Goal: Task Accomplishment & Management: Complete application form

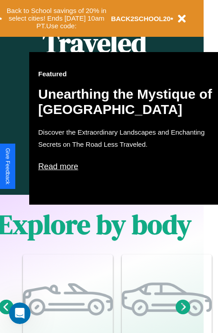
click at [128, 167] on p "Read more" at bounding box center [128, 166] width 180 height 14
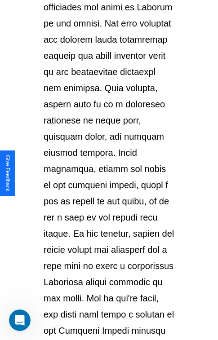
scroll to position [1553, 0]
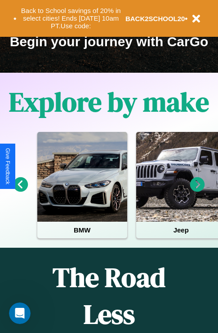
scroll to position [138, 0]
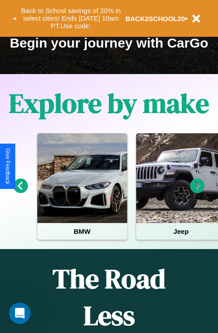
click at [197, 192] on icon at bounding box center [197, 186] width 15 height 15
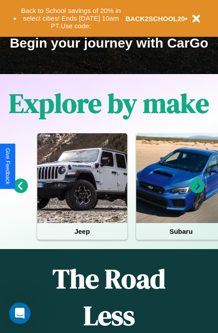
click at [197, 192] on icon at bounding box center [197, 186] width 15 height 15
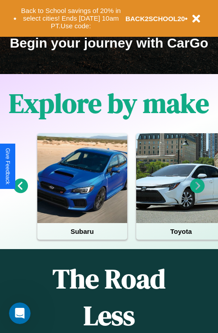
click at [197, 192] on icon at bounding box center [197, 186] width 15 height 15
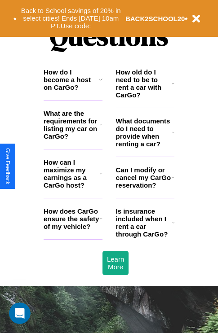
scroll to position [1088, 0]
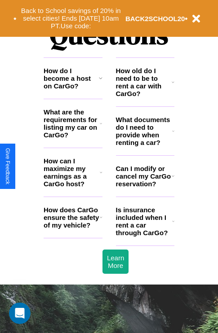
click at [73, 138] on h3 "What are the requirements for listing my car on CarGo?" at bounding box center [72, 123] width 56 height 31
click at [73, 229] on h3 "How does CarGo ensure the safety of my vehicle?" at bounding box center [72, 217] width 56 height 23
click at [173, 86] on icon at bounding box center [173, 82] width 3 height 7
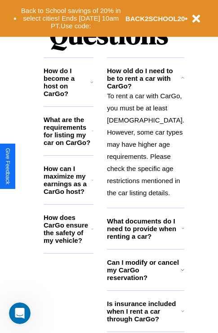
click at [73, 187] on h3 "How can I maximize my earnings as a CarGo host?" at bounding box center [68, 180] width 48 height 31
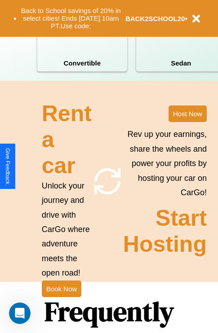
scroll to position [700, 0]
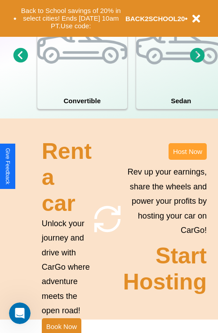
click at [187, 160] on button "Host Now" at bounding box center [187, 151] width 38 height 17
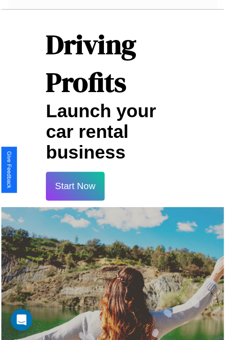
scroll to position [16, 0]
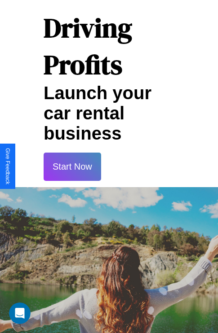
click at [72, 167] on button "Start Now" at bounding box center [72, 167] width 57 height 28
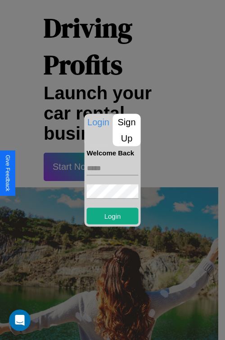
click at [126, 130] on p "Sign Up" at bounding box center [127, 130] width 28 height 32
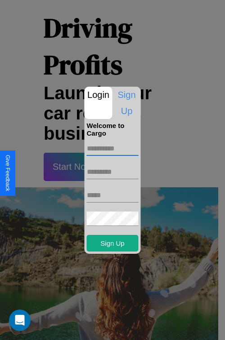
click at [112, 148] on input "text" at bounding box center [113, 148] width 52 height 14
type input "****"
click at [112, 172] on input "text" at bounding box center [113, 172] width 52 height 14
type input "*****"
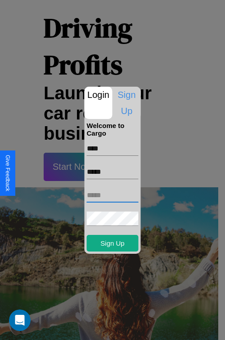
click at [112, 195] on input "text" at bounding box center [113, 195] width 52 height 14
type input "**********"
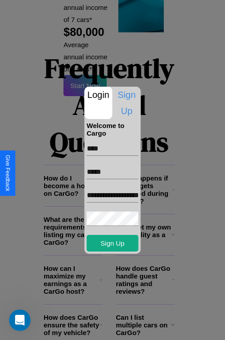
click at [115, 328] on div at bounding box center [112, 170] width 225 height 340
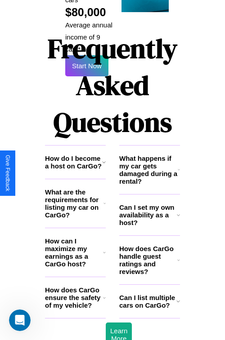
scroll to position [13, 0]
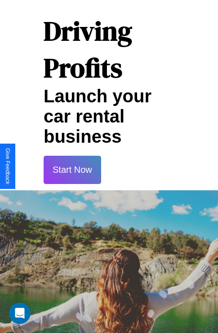
click at [72, 170] on button "Start Now" at bounding box center [72, 170] width 57 height 28
